Goal: Register for event/course

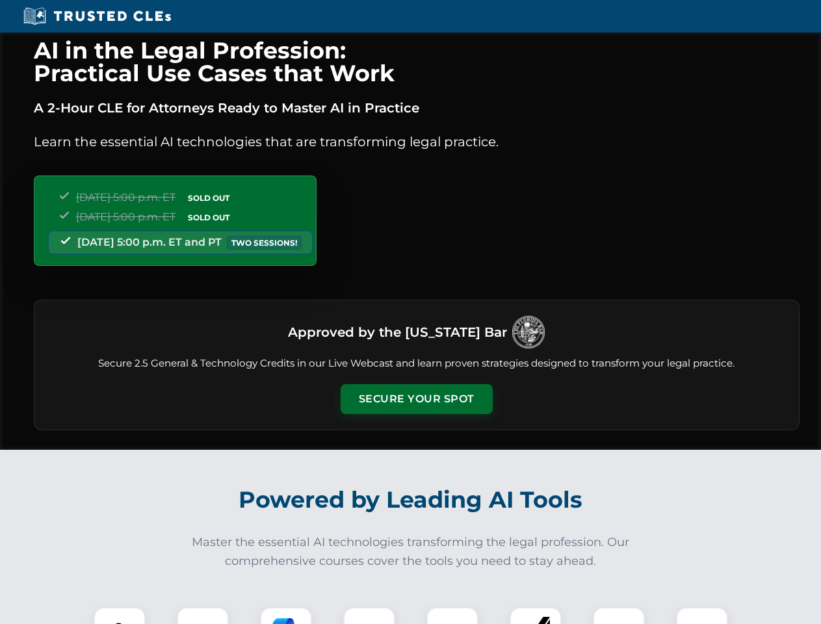
click at [416, 399] on button "Secure Your Spot" at bounding box center [417, 399] width 152 height 30
click at [120, 616] on img at bounding box center [120, 633] width 38 height 38
click at [203, 616] on div at bounding box center [203, 633] width 52 height 52
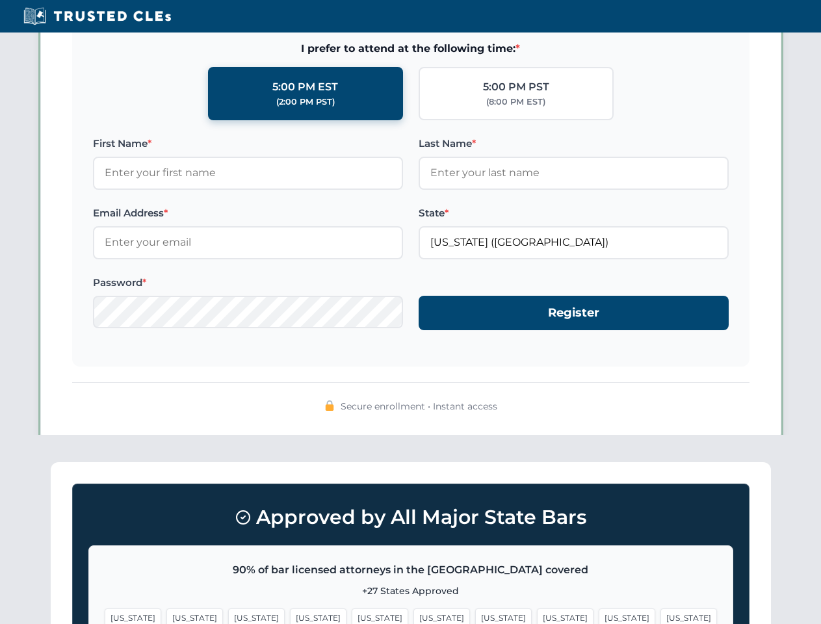
click at [599, 616] on span "[US_STATE]" at bounding box center [627, 617] width 57 height 19
